Goal: Task Accomplishment & Management: Manage account settings

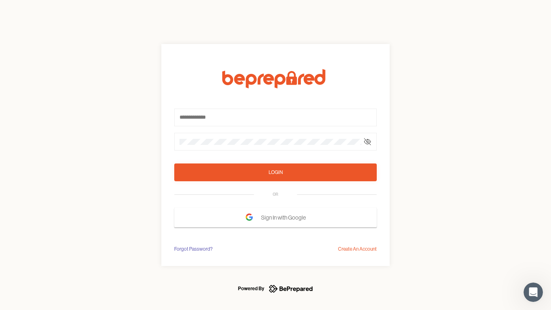
click at [275, 155] on form "Login OR Sign In with Google" at bounding box center [275, 148] width 202 height 158
click at [367, 142] on icon at bounding box center [367, 141] width 6 height 6
click at [275, 172] on div "Login" at bounding box center [276, 172] width 14 height 8
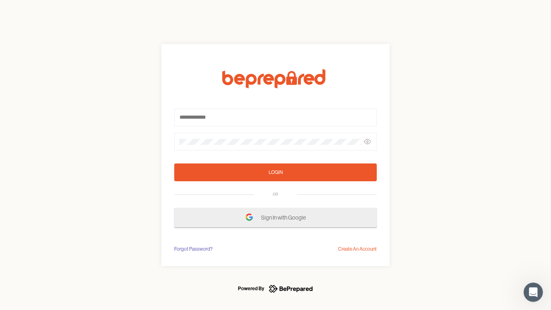
click at [275, 217] on span "Sign In with Google" at bounding box center [285, 217] width 49 height 15
click at [193, 249] on div "Forgot Password?" at bounding box center [193, 249] width 38 height 8
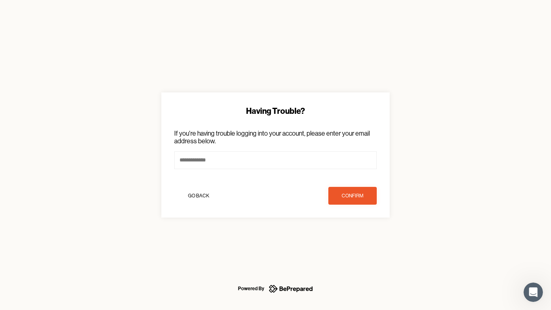
click at [357, 249] on div "Having Trouble? If you're having trouble logging into your account, please ente…" at bounding box center [275, 155] width 551 height 310
click at [533, 292] on icon "Open Intercom Messenger" at bounding box center [533, 291] width 13 height 13
